Goal: Task Accomplishment & Management: Manage account settings

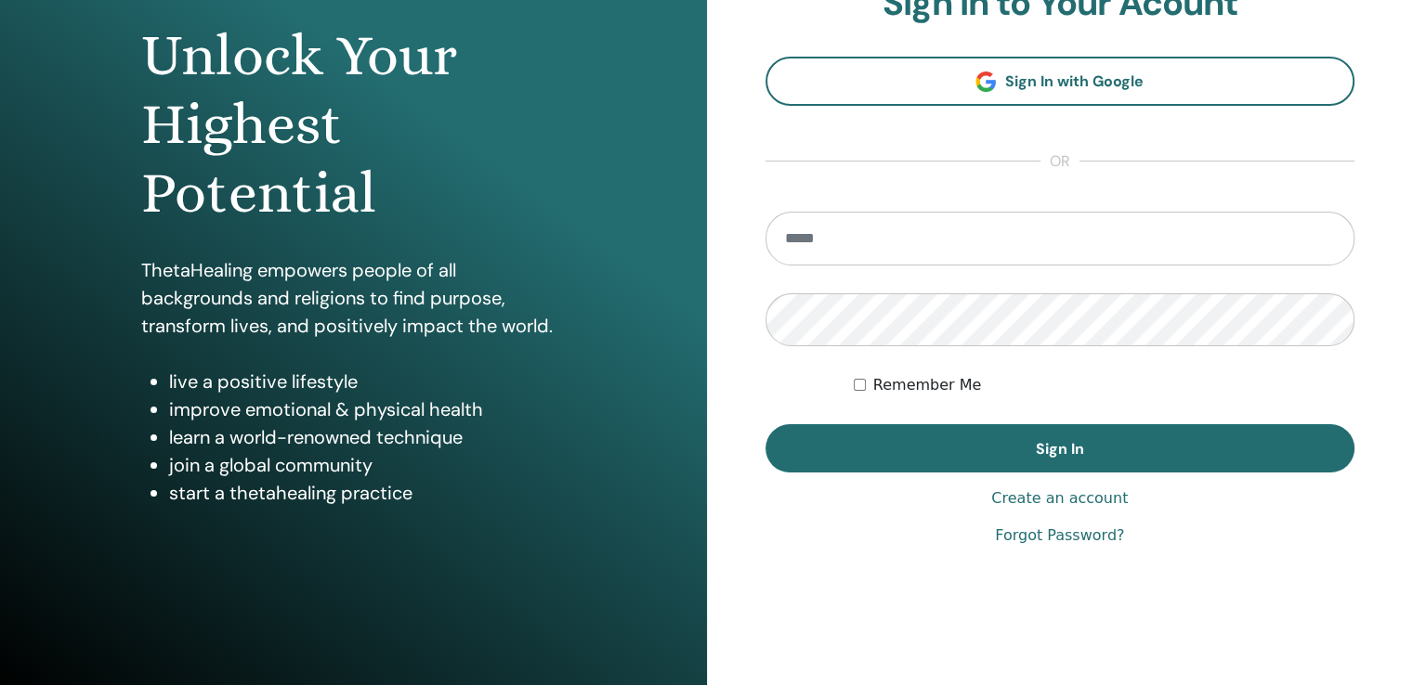
scroll to position [182, 0]
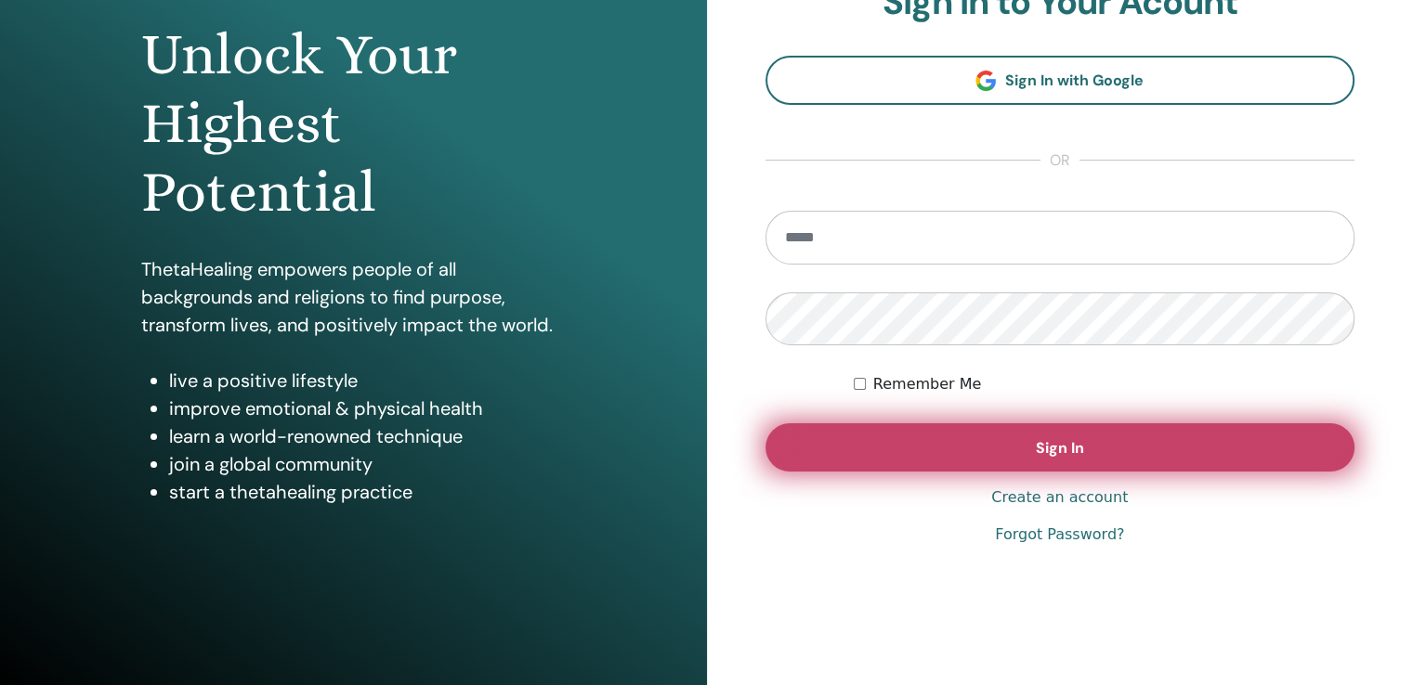
type input "**********"
click at [934, 447] on button "Sign In" at bounding box center [1060, 448] width 590 height 48
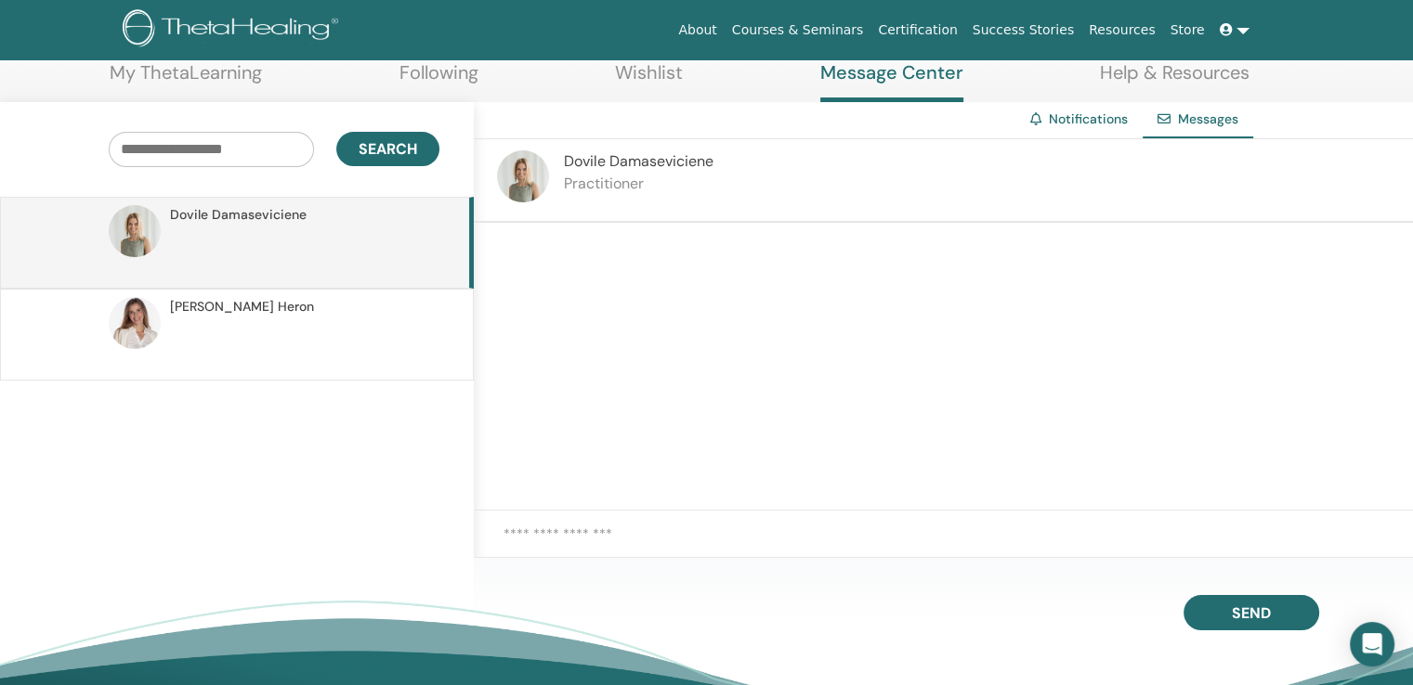
scroll to position [104, 0]
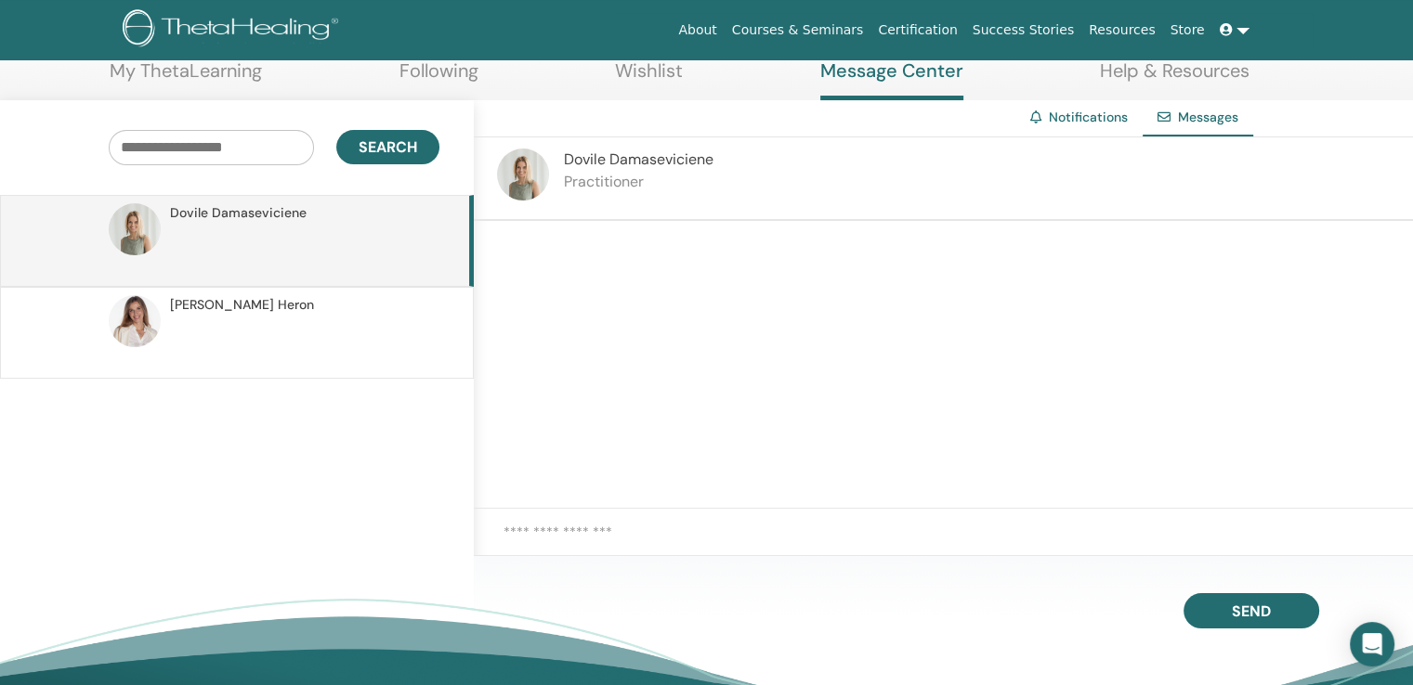
click at [210, 308] on span "Inga Heron" at bounding box center [242, 305] width 144 height 20
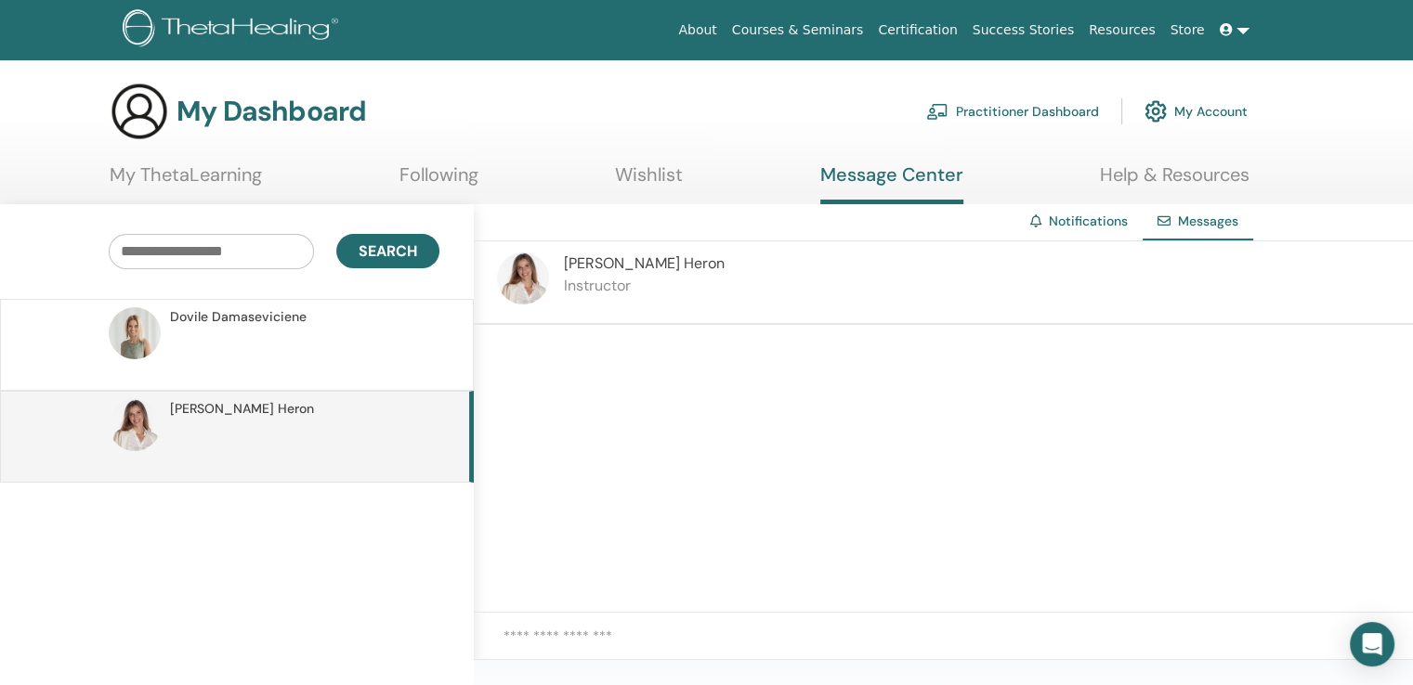
click at [201, 177] on link "My ThetaLearning" at bounding box center [186, 181] width 152 height 36
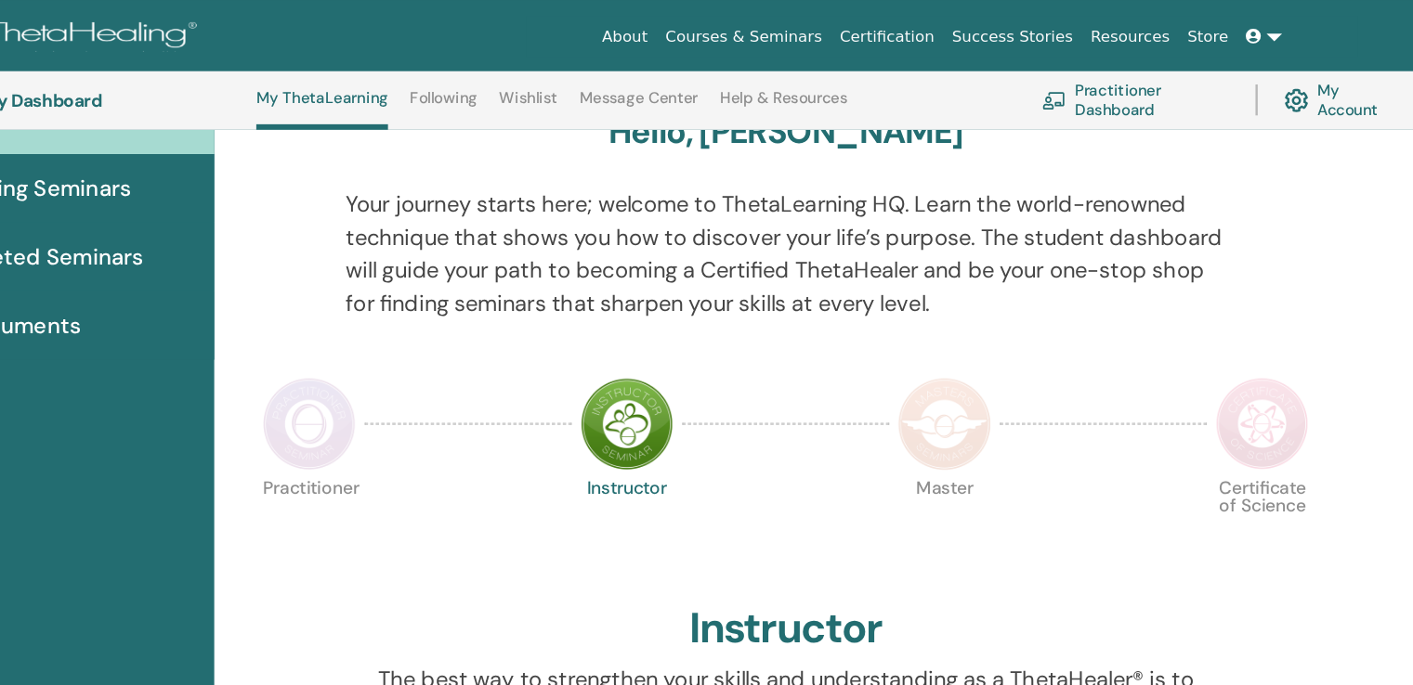
scroll to position [182, 0]
click at [431, 357] on img at bounding box center [433, 356] width 78 height 78
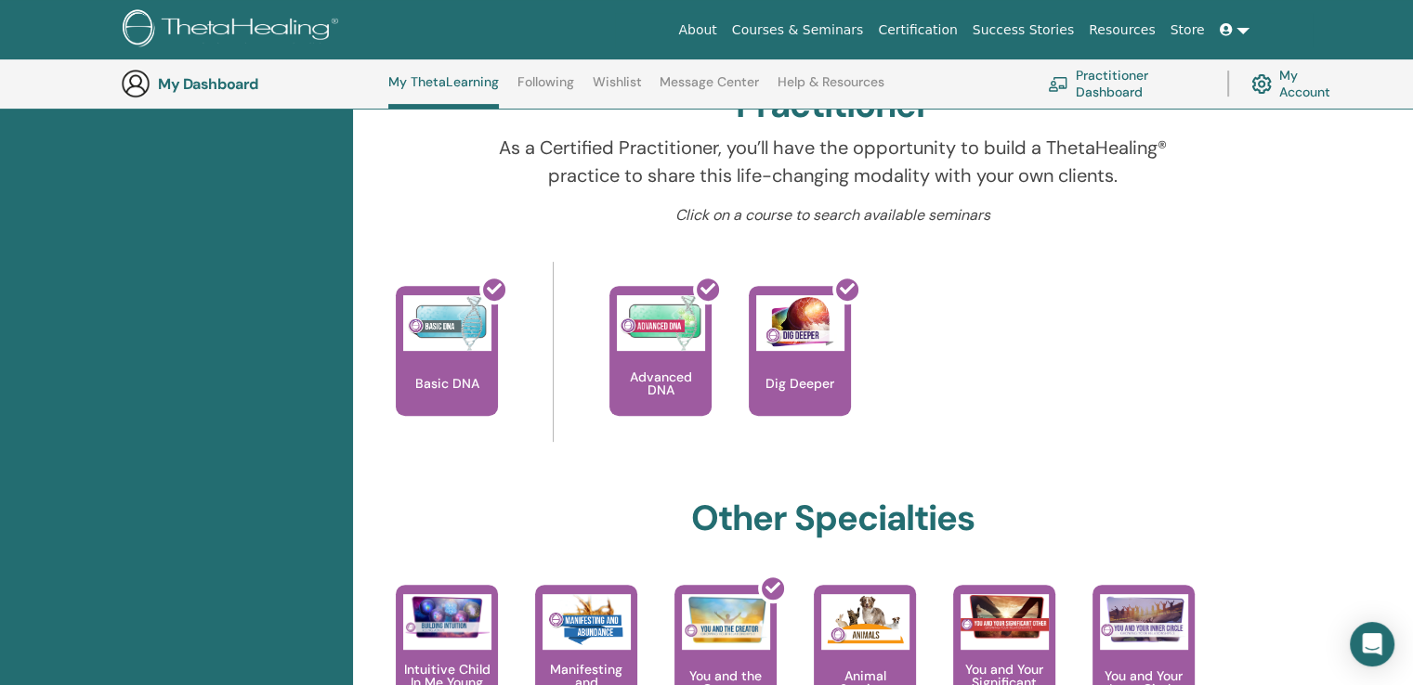
scroll to position [602, 0]
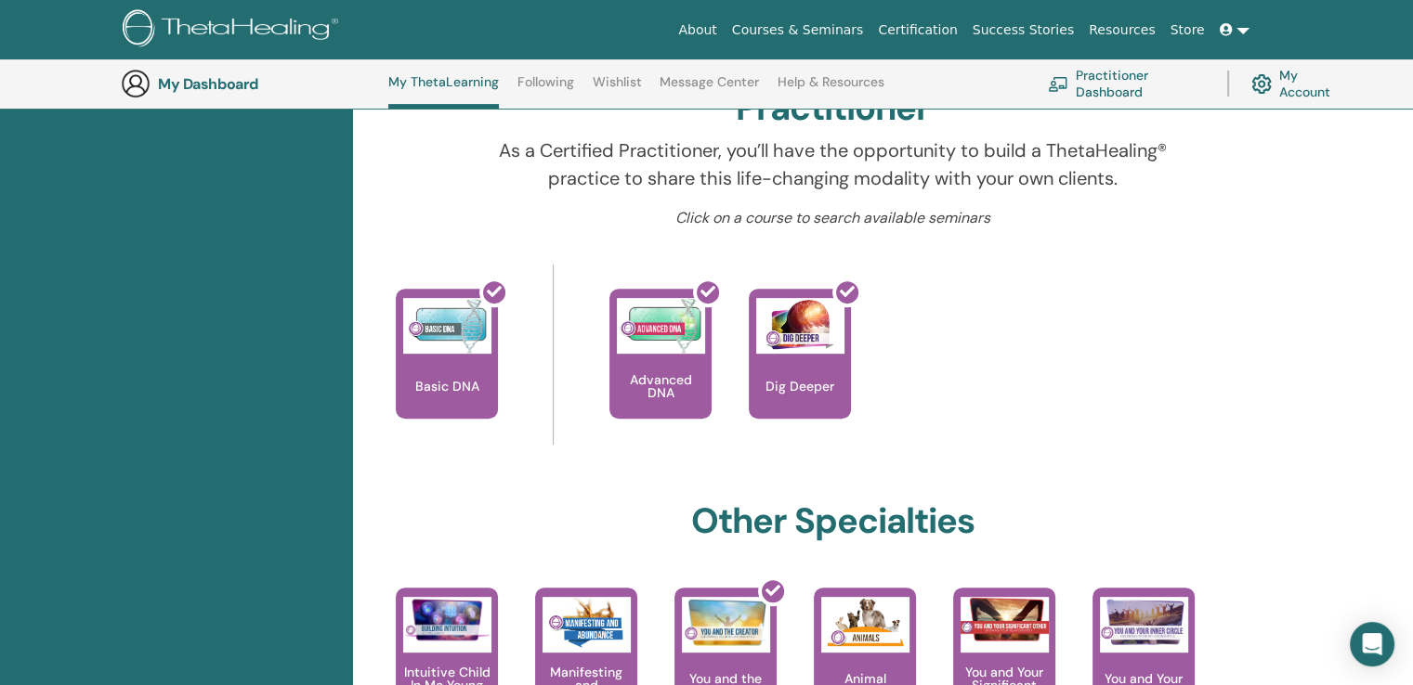
drag, startPoint x: 1204, startPoint y: 332, endPoint x: 1332, endPoint y: 268, distance: 142.9
click at [1332, 268] on div "Hello, Vaida Your journey starts here; welcome to ThetaLearning HQ. Learn the w…" at bounding box center [883, 568] width 1060 height 1832
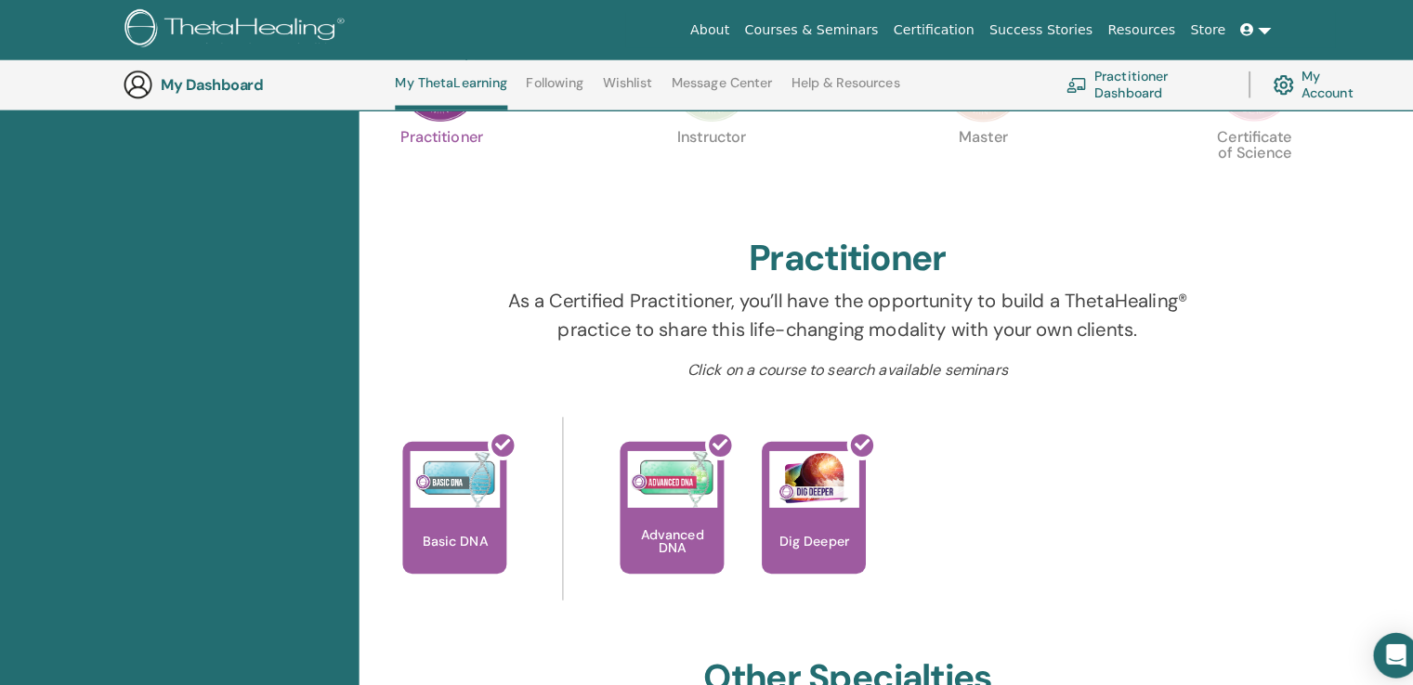
scroll to position [451, 0]
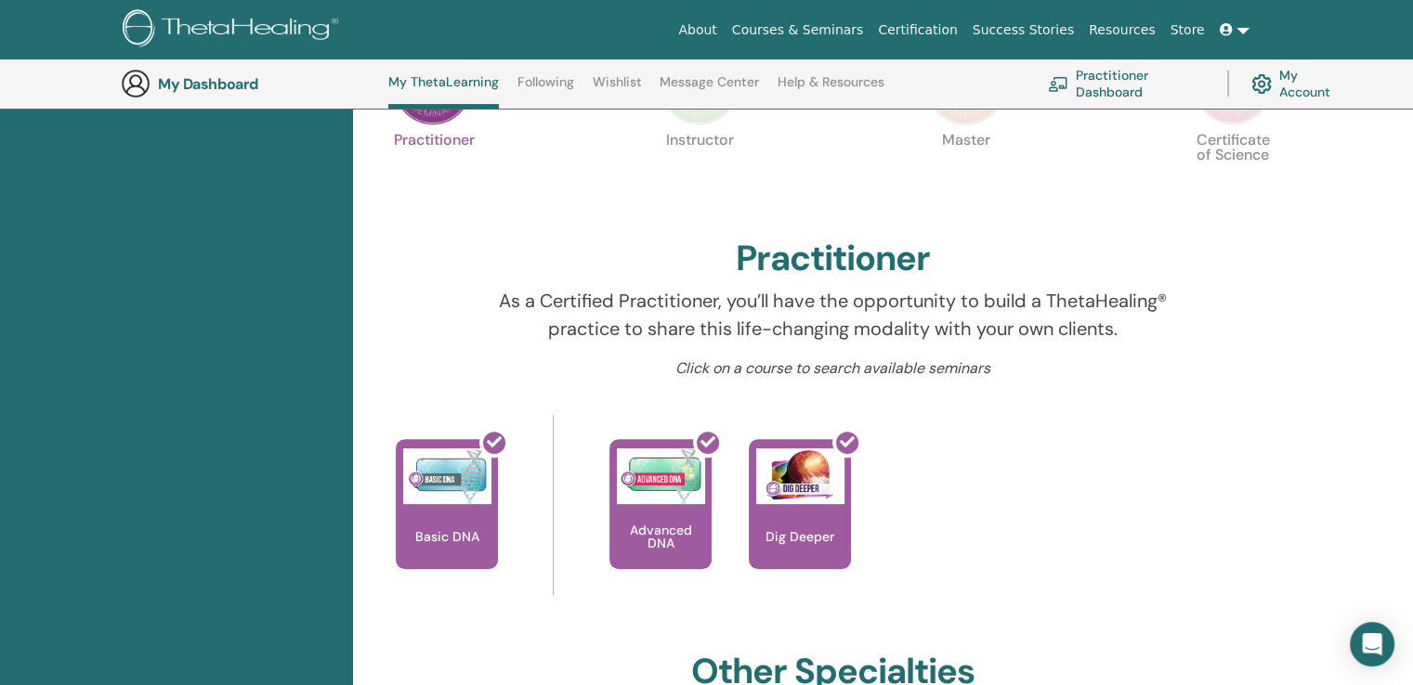
click at [700, 145] on p "Instructor" at bounding box center [699, 172] width 78 height 78
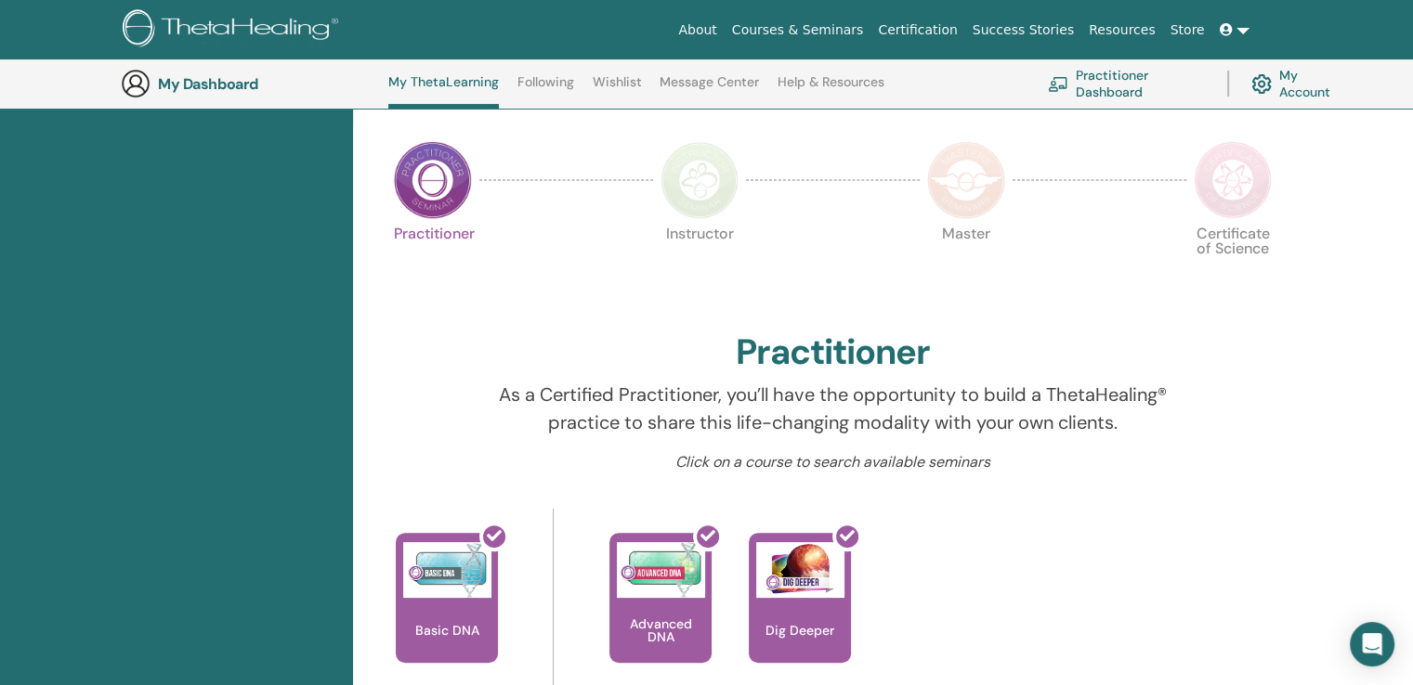
scroll to position [338, 0]
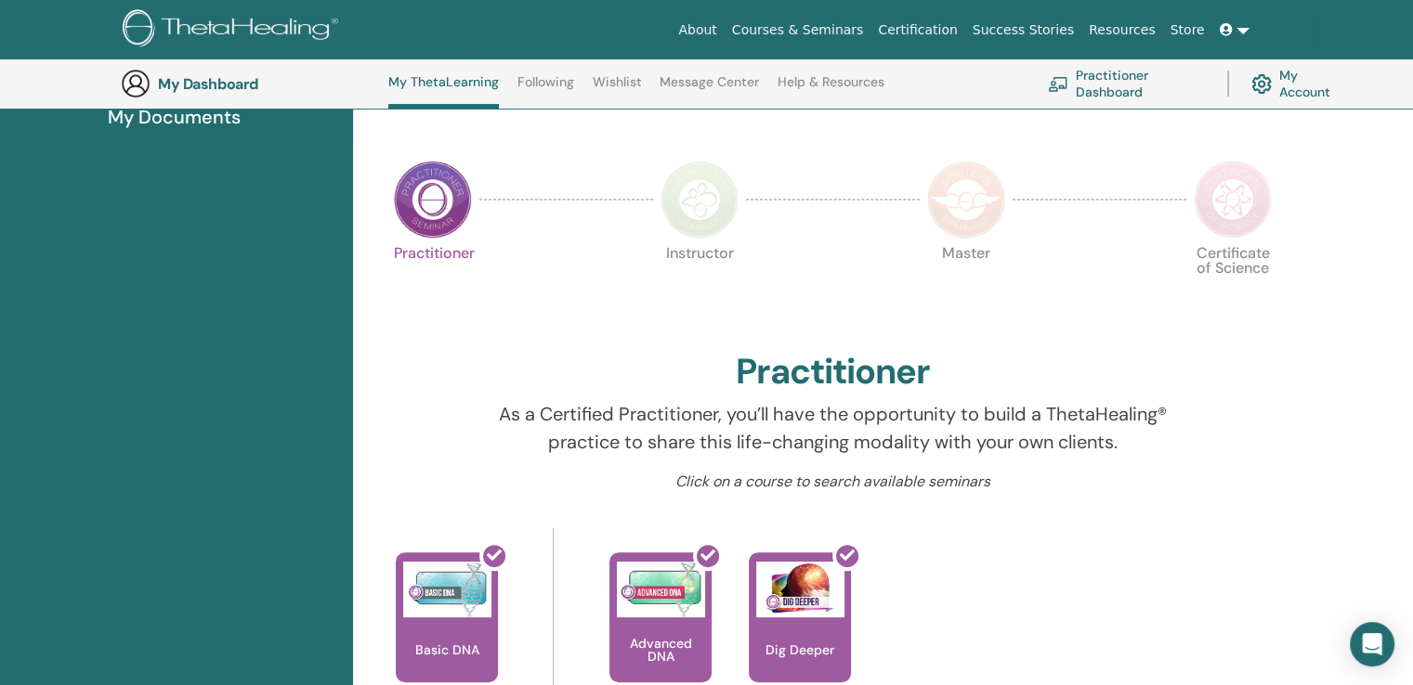
click at [687, 196] on img at bounding box center [699, 200] width 78 height 78
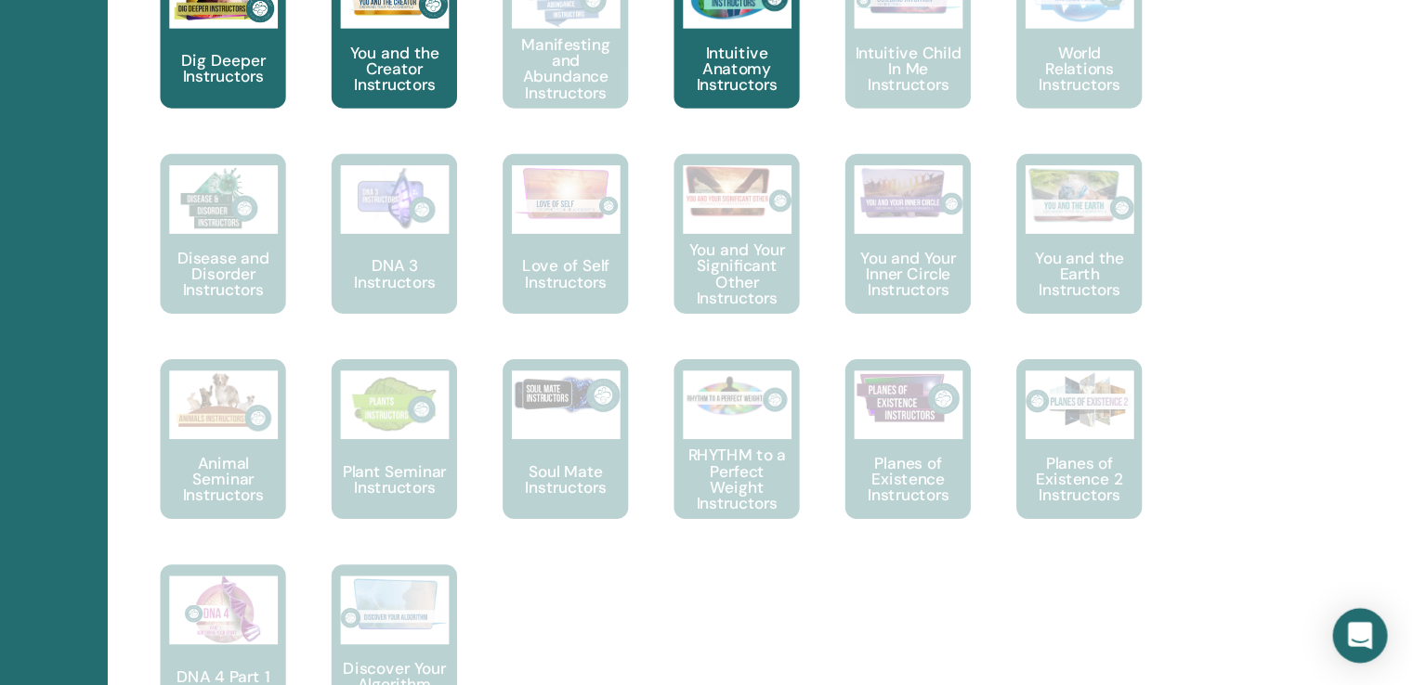
scroll to position [973, 0]
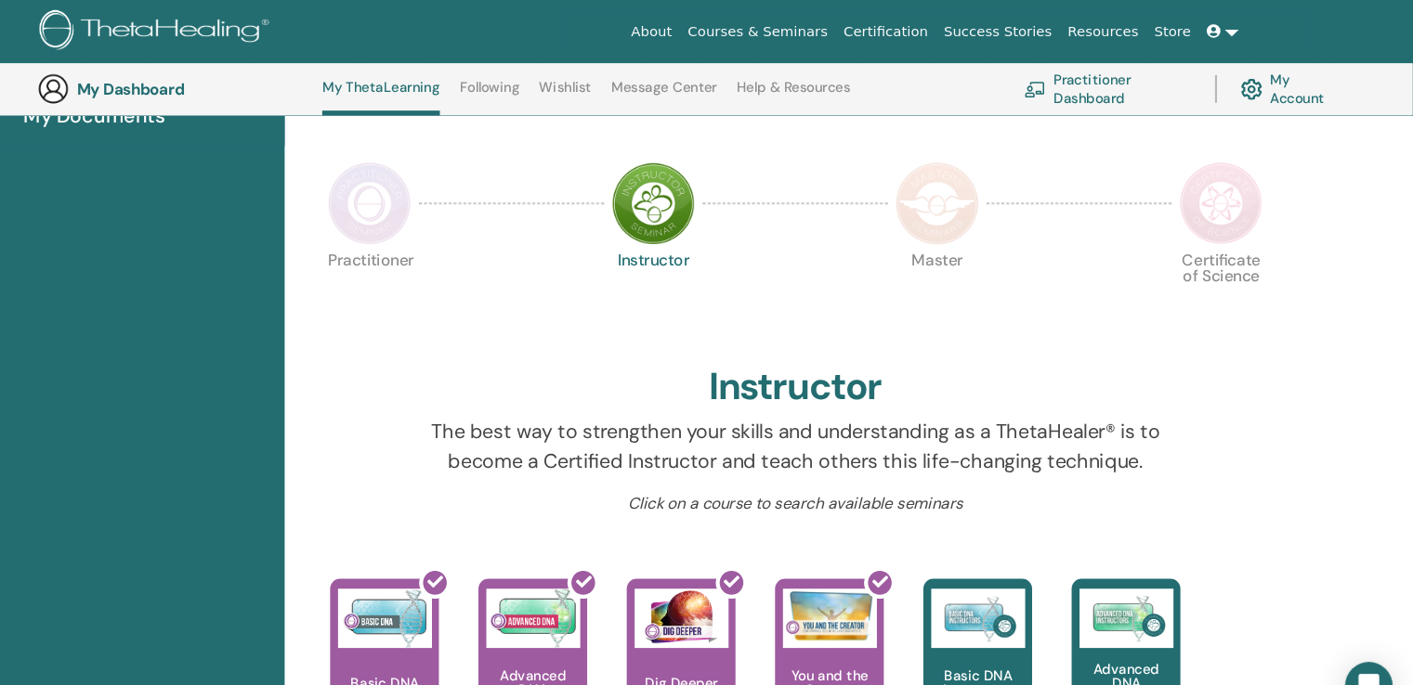
click at [984, 191] on img at bounding box center [966, 191] width 78 height 78
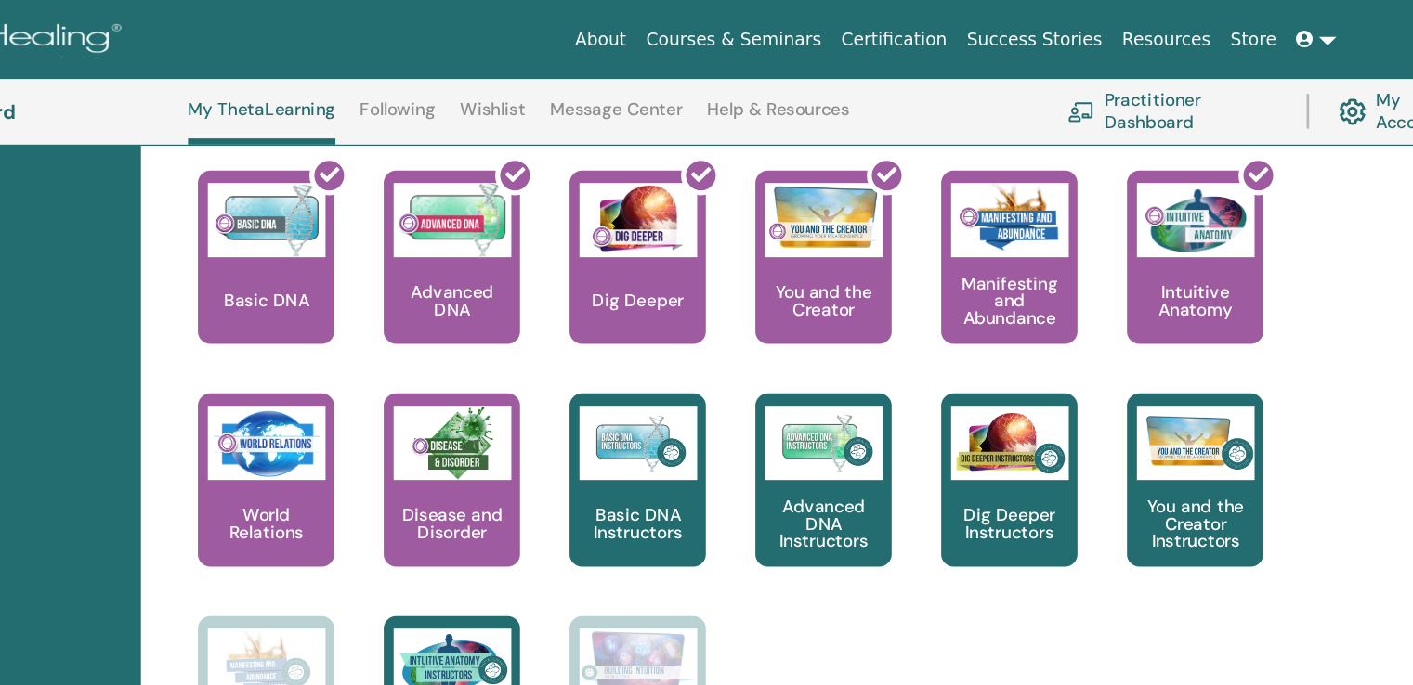
scroll to position [789, 0]
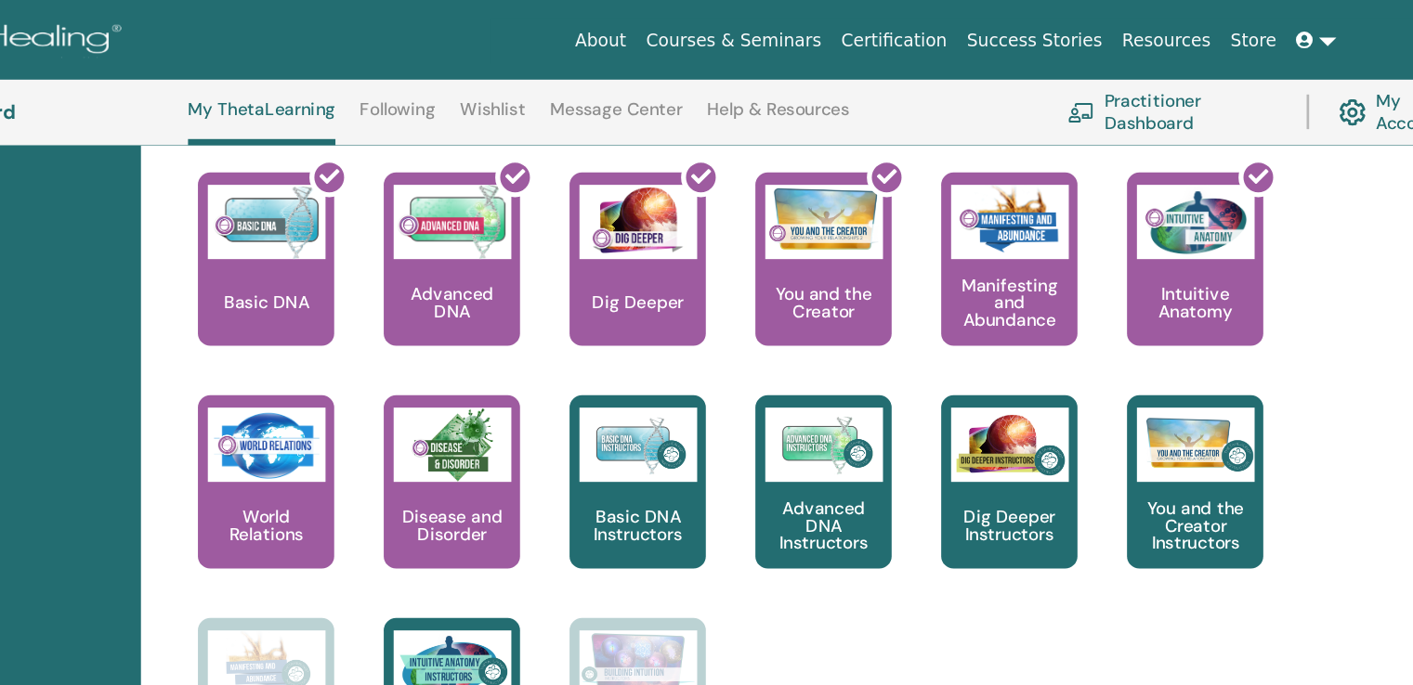
click at [1260, 330] on div "This is where your ThetaHealing journey begins. This is the first seminar to ta…" at bounding box center [818, 380] width 920 height 502
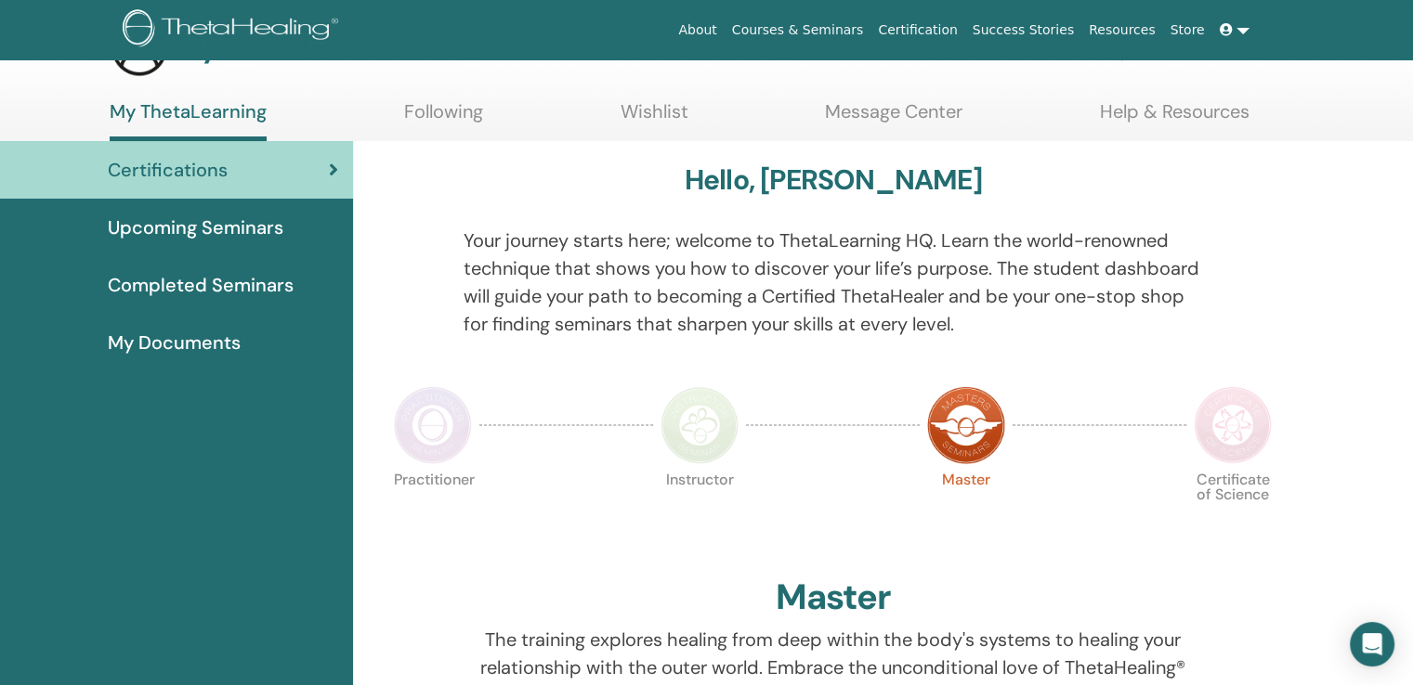
scroll to position [0, 0]
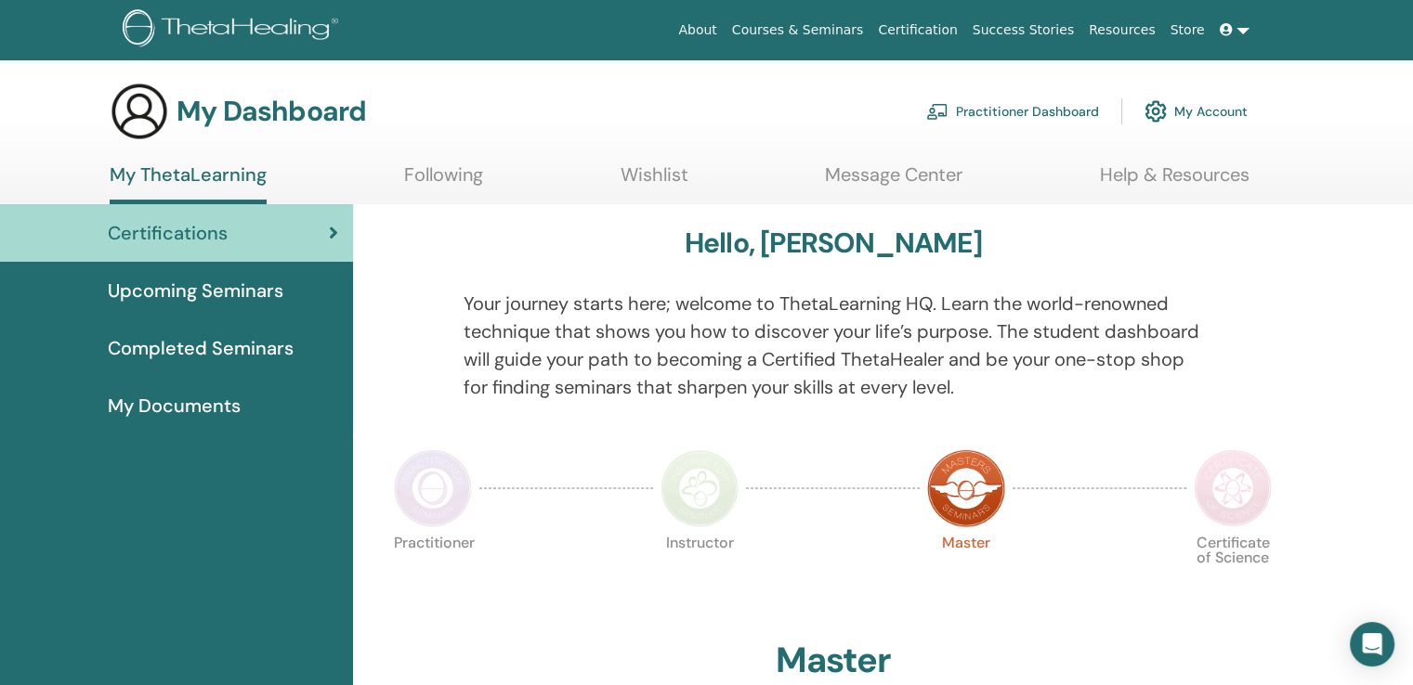
click at [1217, 111] on link "My Account" at bounding box center [1195, 111] width 103 height 41
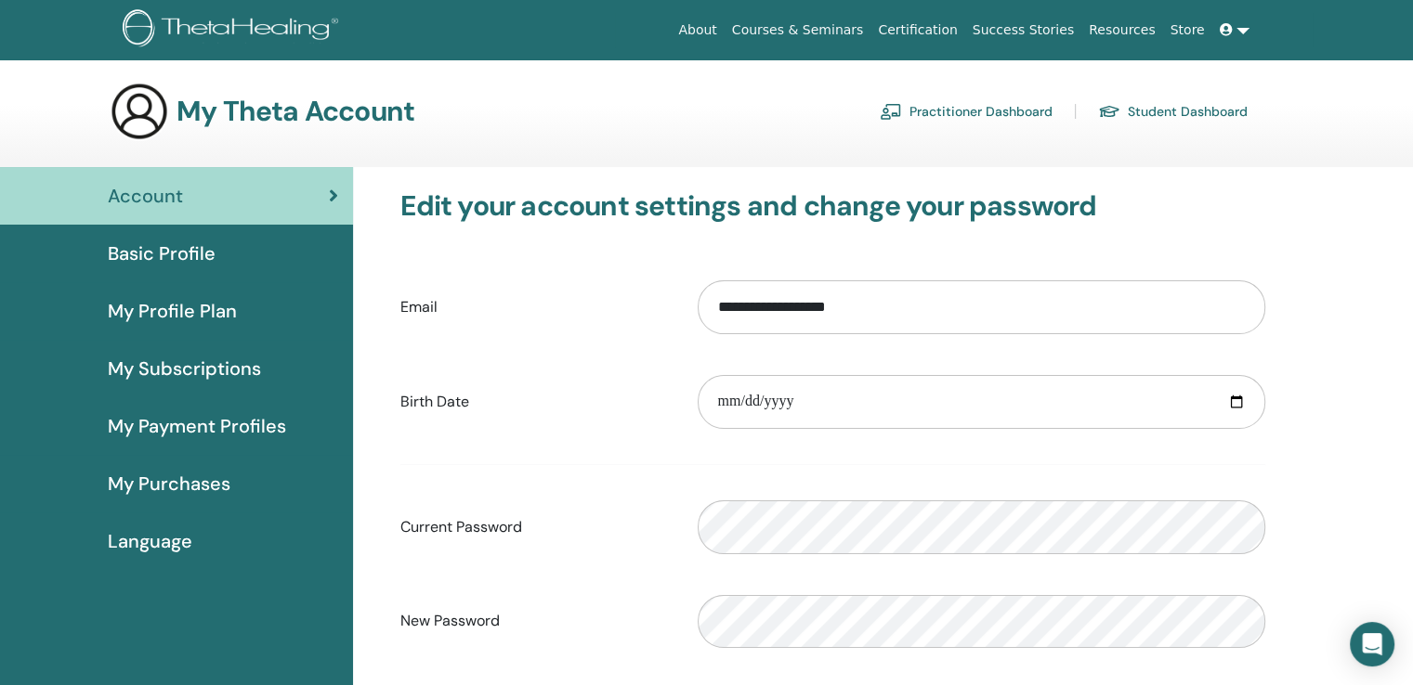
click at [142, 252] on span "Basic Profile" at bounding box center [162, 254] width 108 height 28
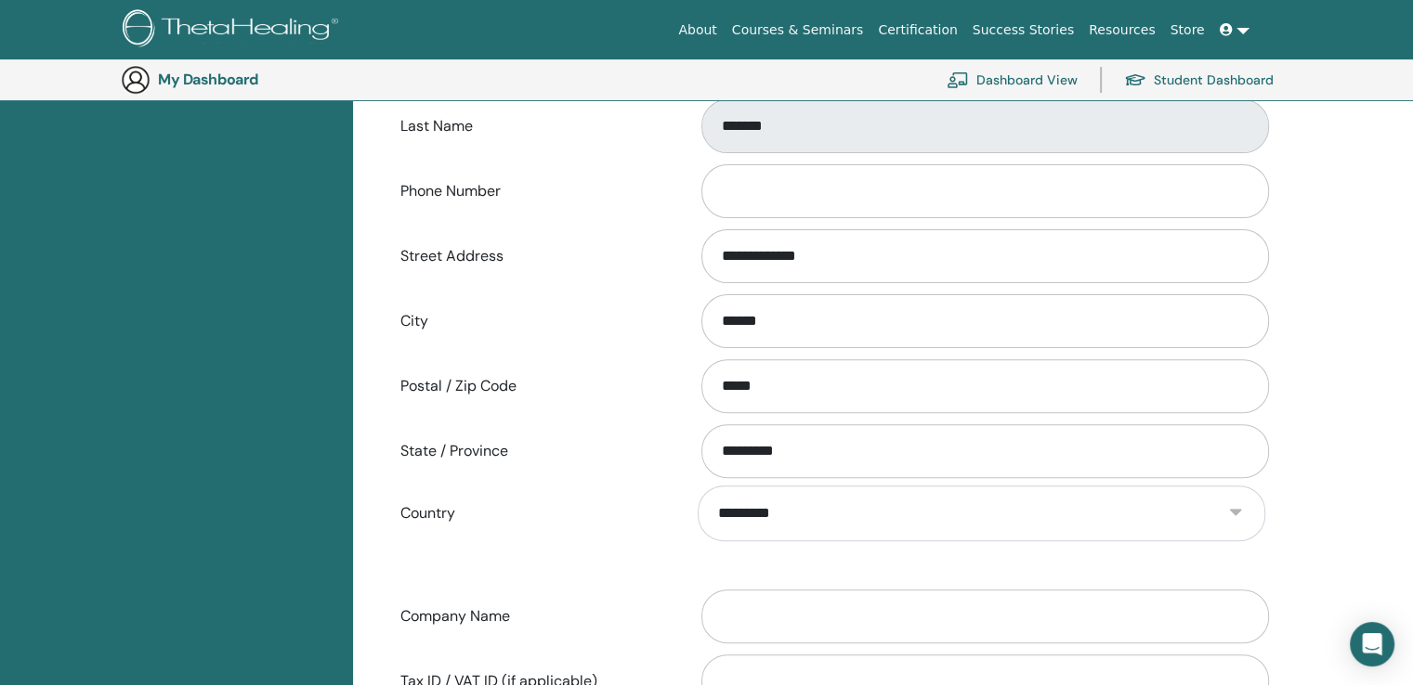
scroll to position [535, 0]
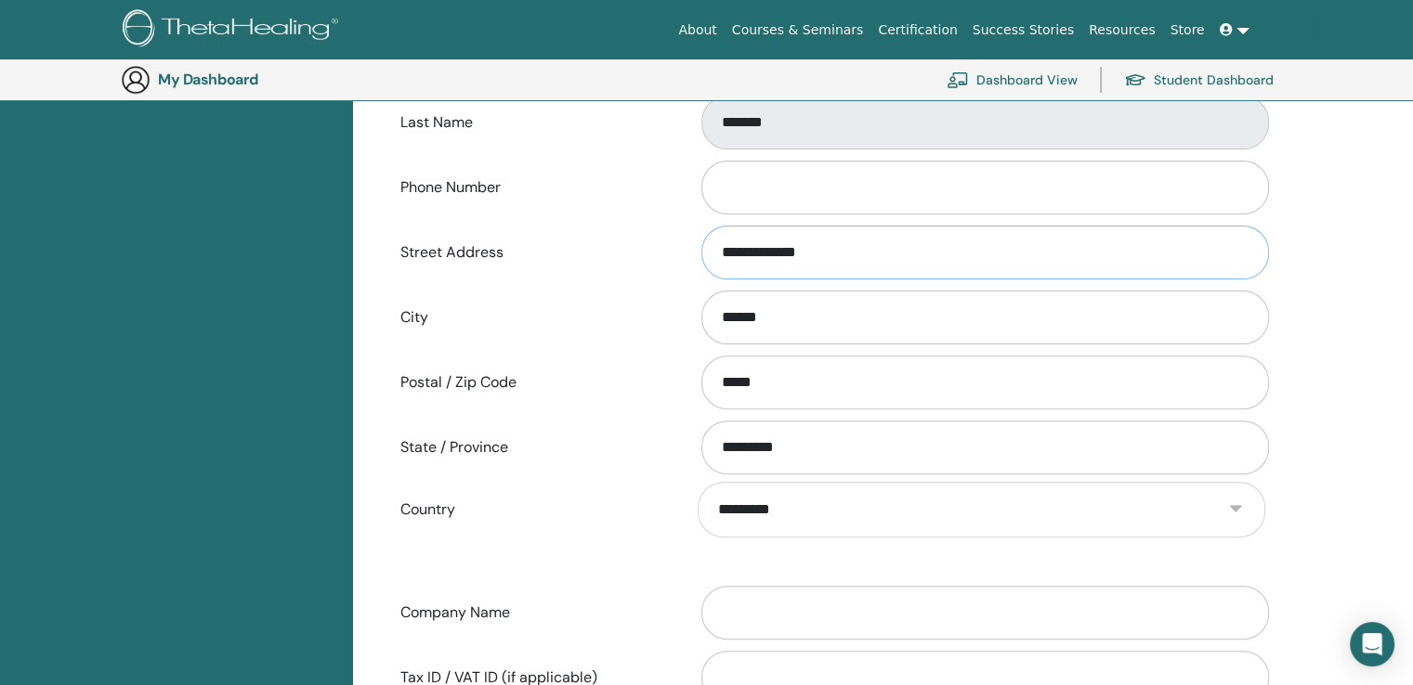
click at [847, 254] on input "**********" at bounding box center [984, 253] width 567 height 54
type input "*"
click at [805, 378] on input "*****" at bounding box center [984, 383] width 567 height 54
type input "*"
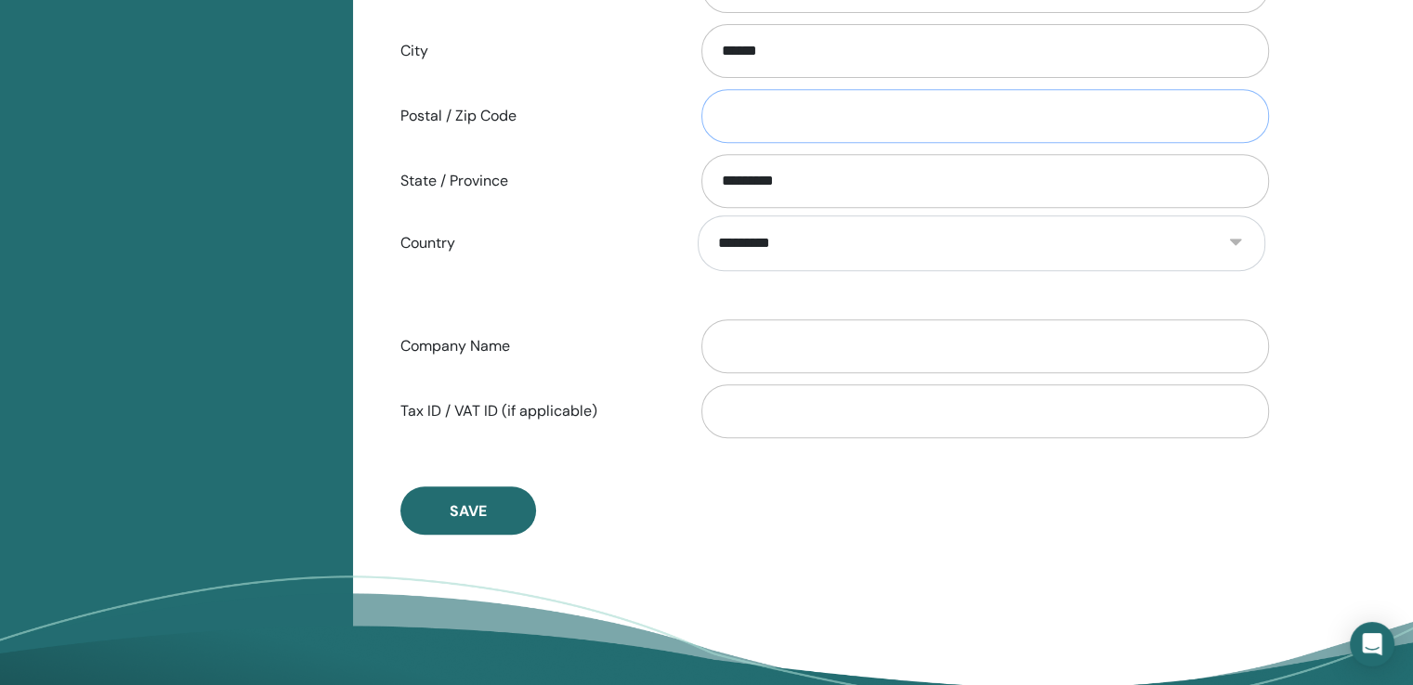
scroll to position [802, 0]
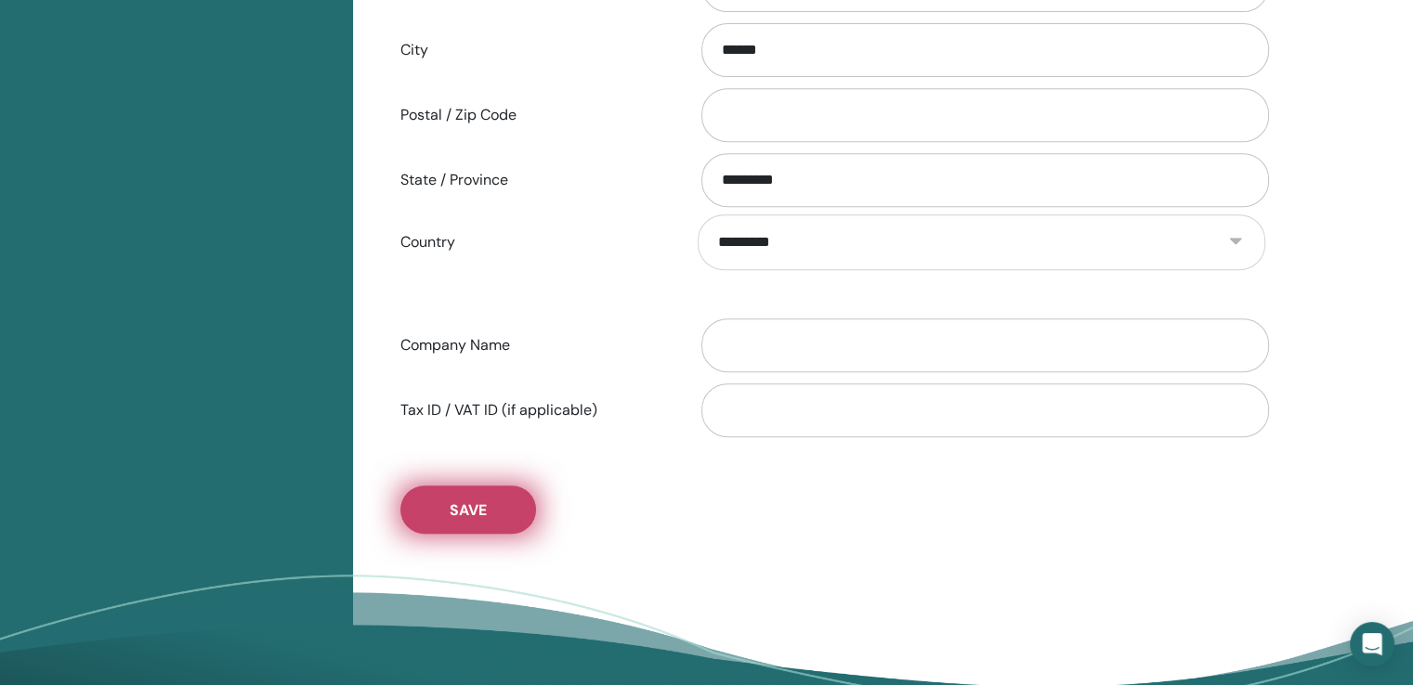
click at [476, 514] on span "Save" at bounding box center [468, 511] width 37 height 20
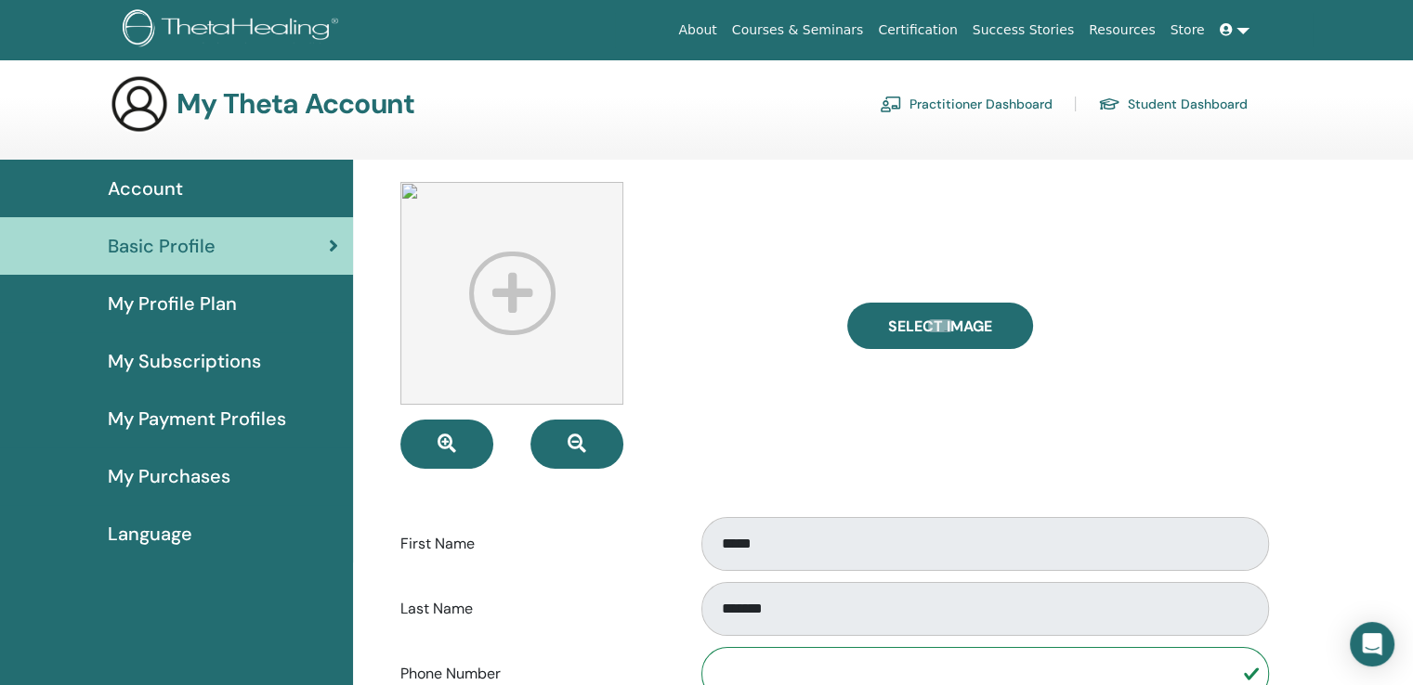
scroll to position [0, 0]
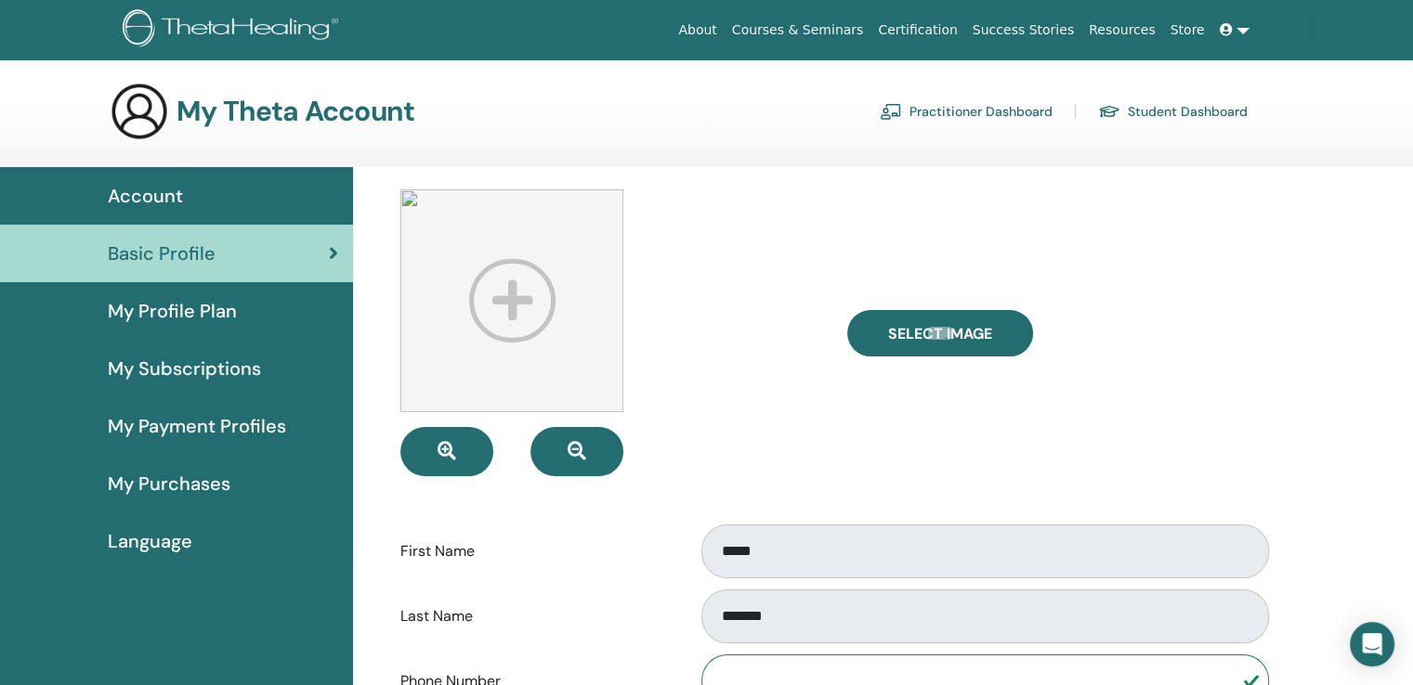
click at [989, 113] on link "Practitioner Dashboard" at bounding box center [966, 112] width 173 height 30
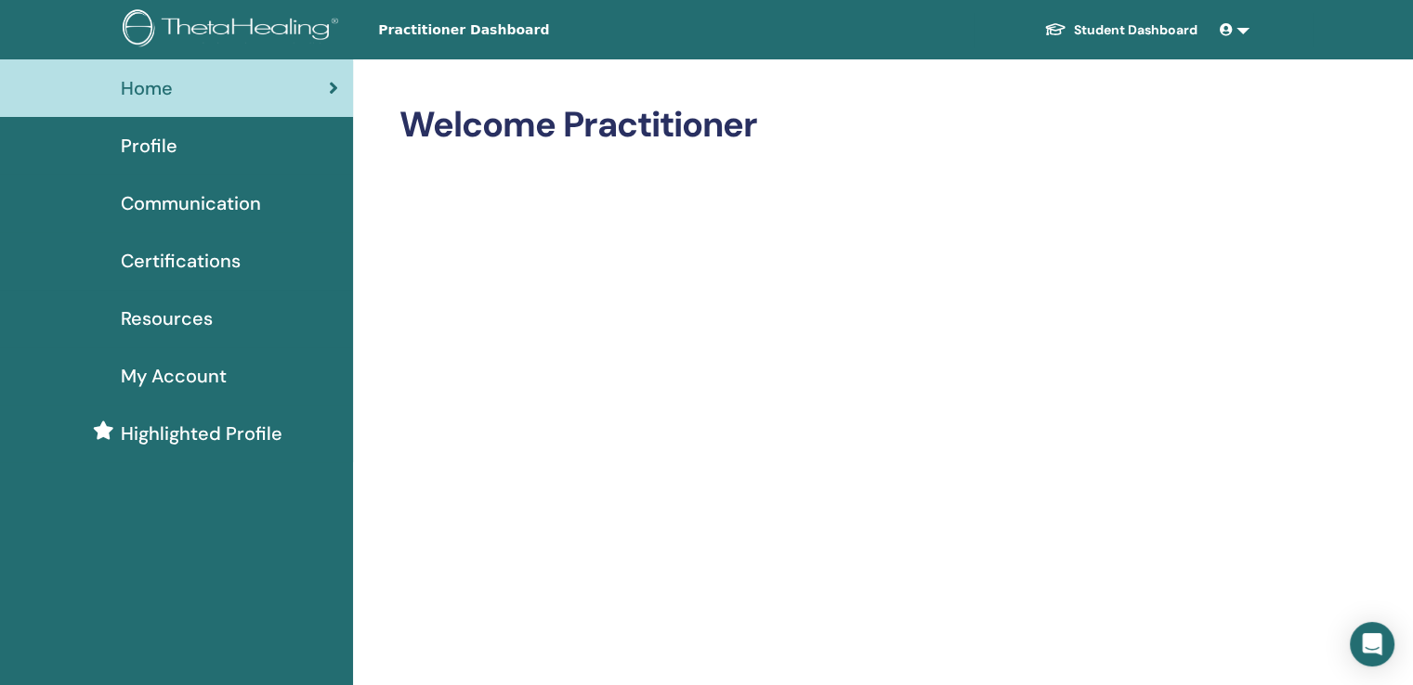
click at [189, 259] on span "Certifications" at bounding box center [181, 261] width 120 height 28
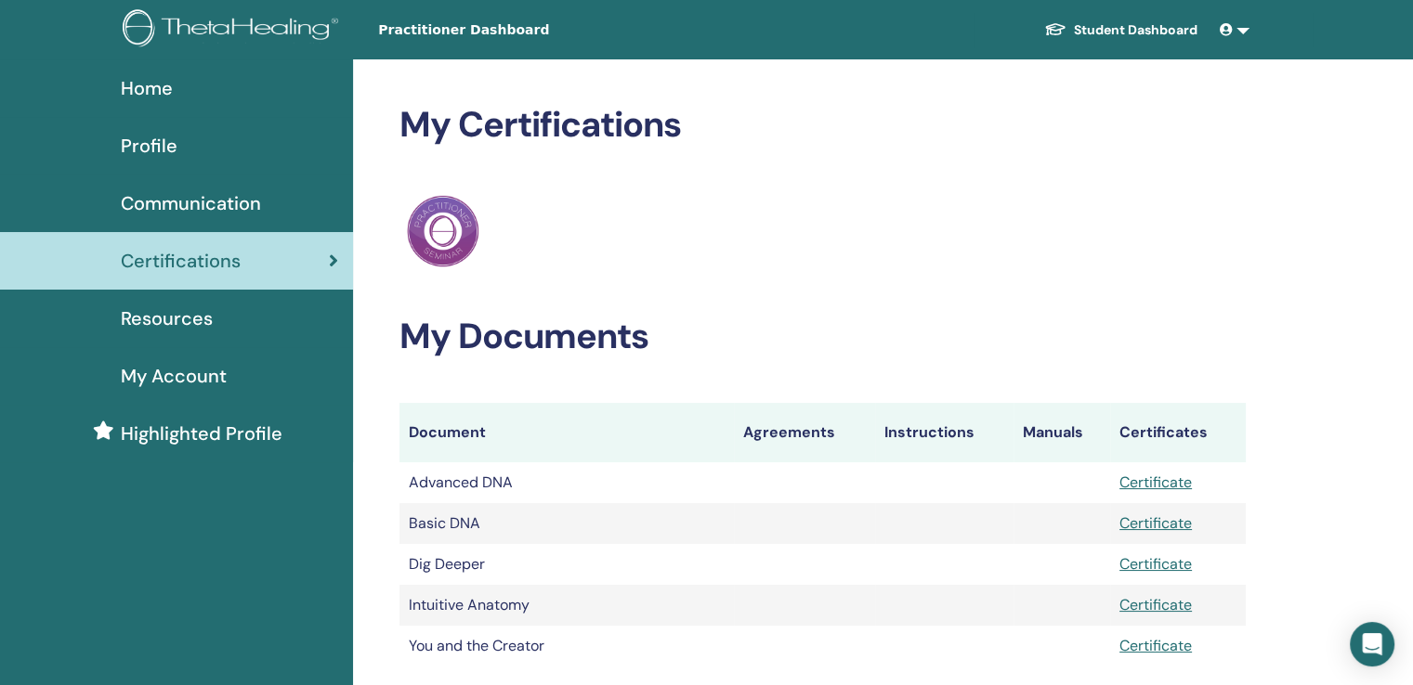
click at [191, 314] on span "Resources" at bounding box center [167, 319] width 92 height 28
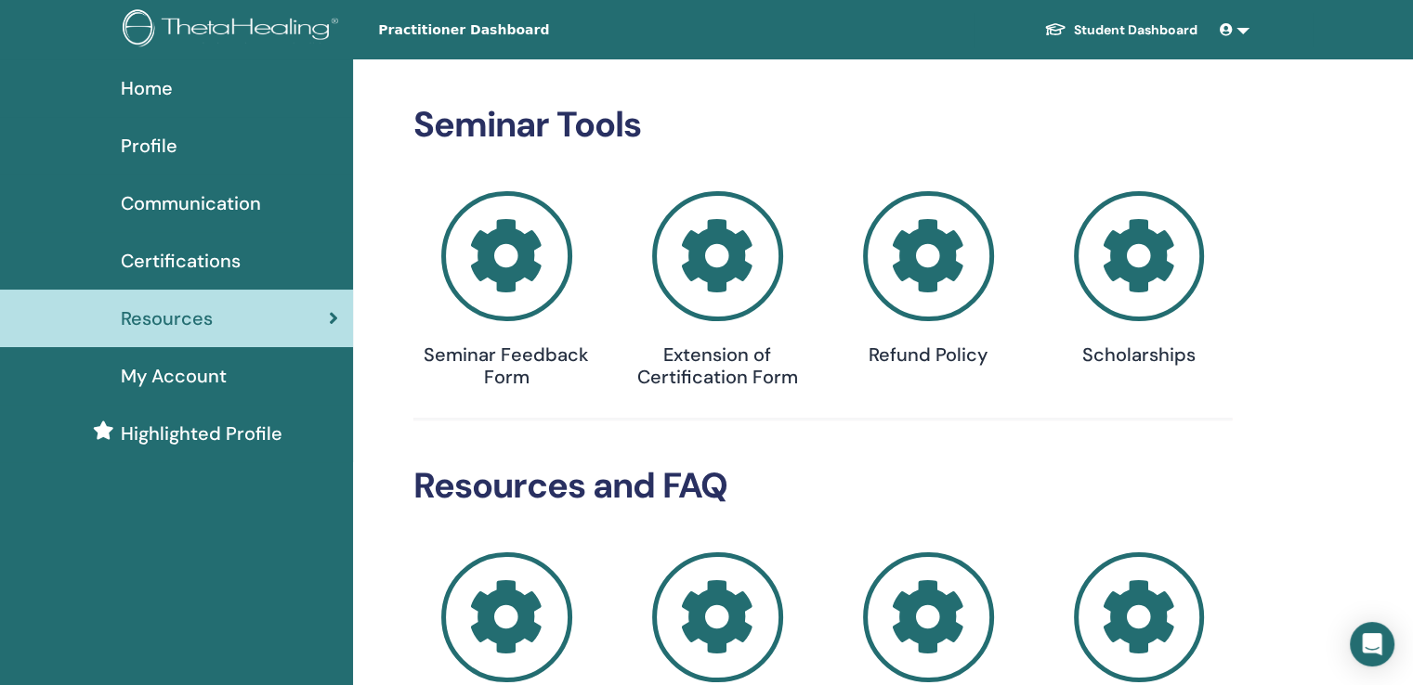
click at [1245, 31] on link at bounding box center [1234, 30] width 45 height 34
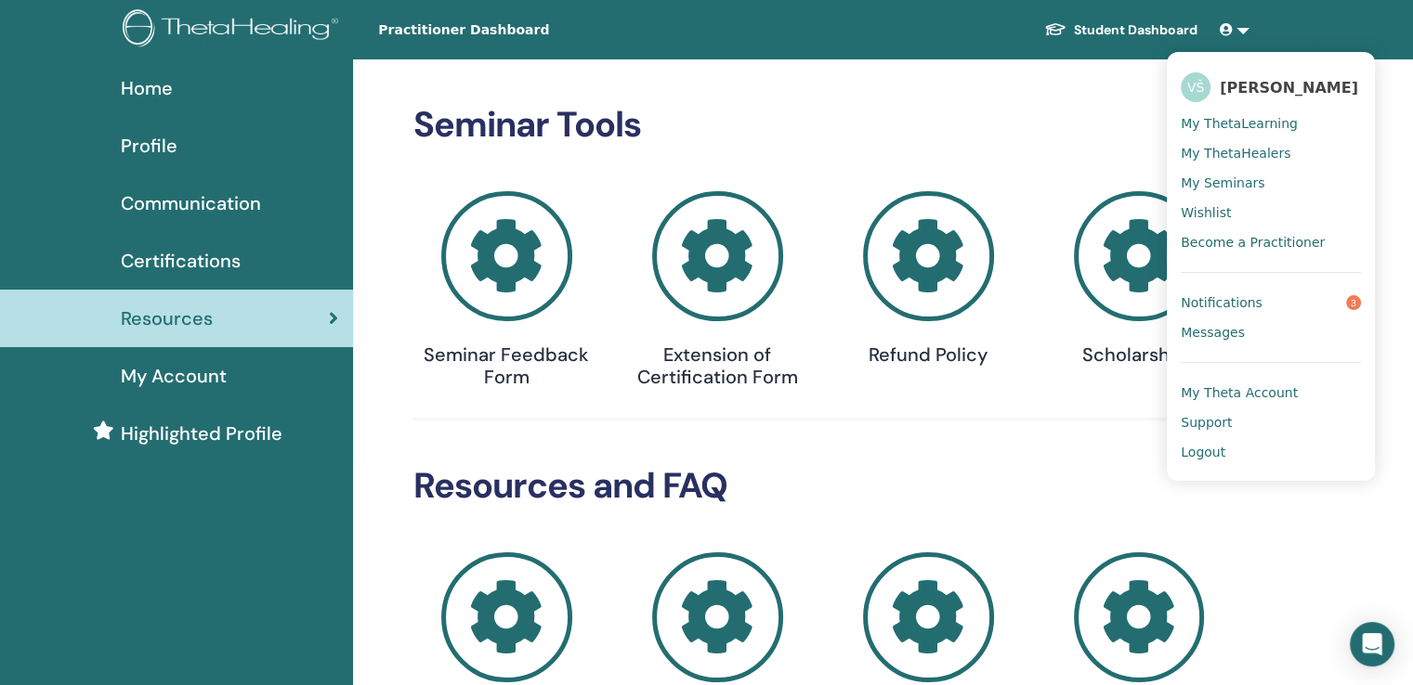
click at [1229, 306] on span "Notifications" at bounding box center [1221, 302] width 82 height 17
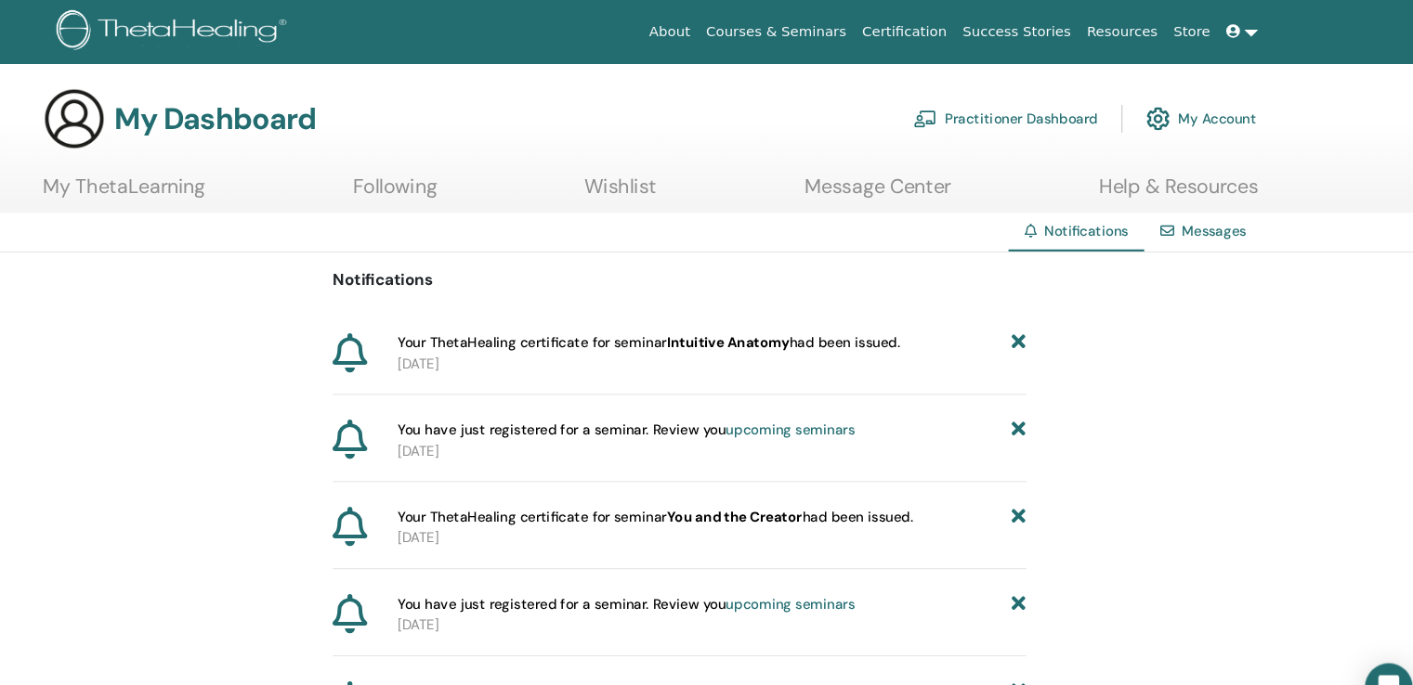
click at [849, 28] on link "Courses & Seminars" at bounding box center [797, 30] width 147 height 34
